Goal: Task Accomplishment & Management: Manage account settings

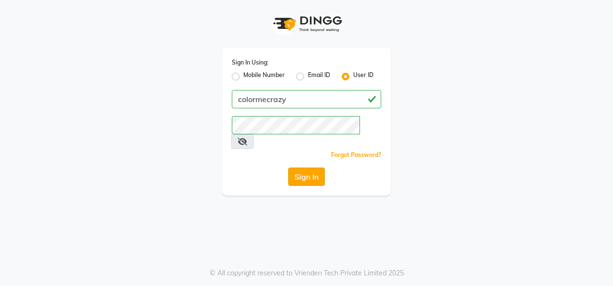
click at [294, 168] on button "Sign In" at bounding box center [306, 177] width 37 height 18
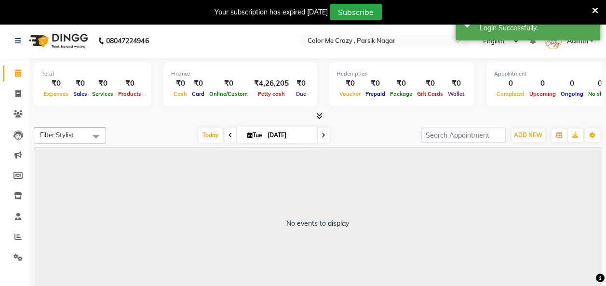
select select "en"
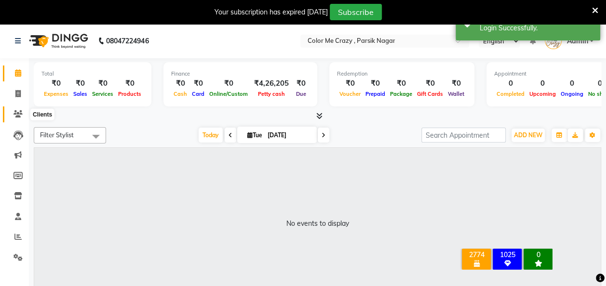
click at [16, 114] on icon at bounding box center [18, 113] width 9 height 7
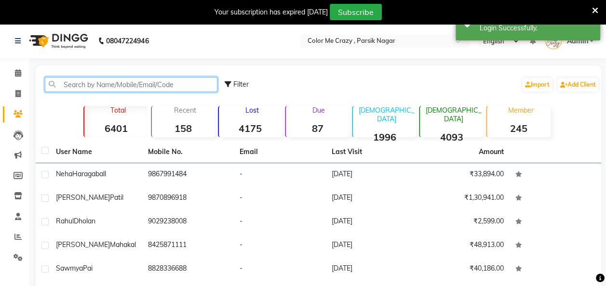
click at [107, 81] on input "text" at bounding box center [131, 84] width 173 height 15
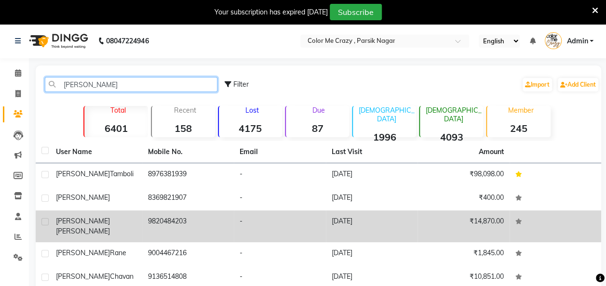
type input "[PERSON_NAME]"
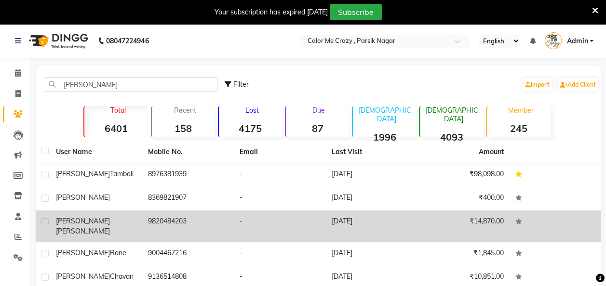
click at [103, 227] on span "[PERSON_NAME]" at bounding box center [83, 231] width 54 height 9
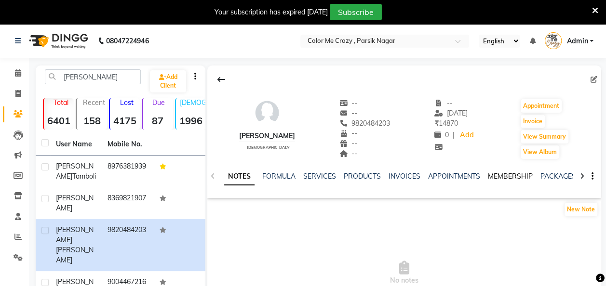
click at [501, 177] on link "MEMBERSHIP" at bounding box center [510, 176] width 45 height 9
